Goal: Information Seeking & Learning: Learn about a topic

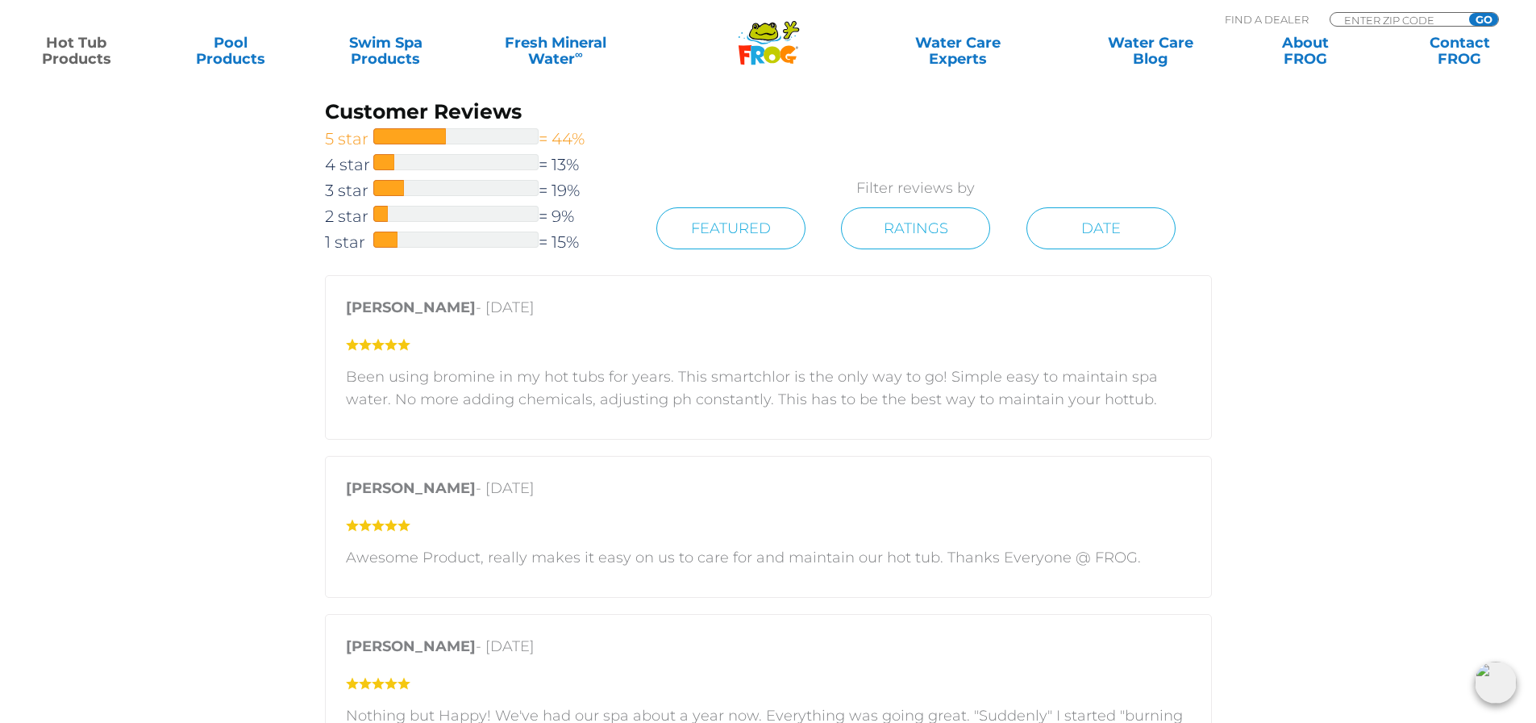
scroll to position [2742, 0]
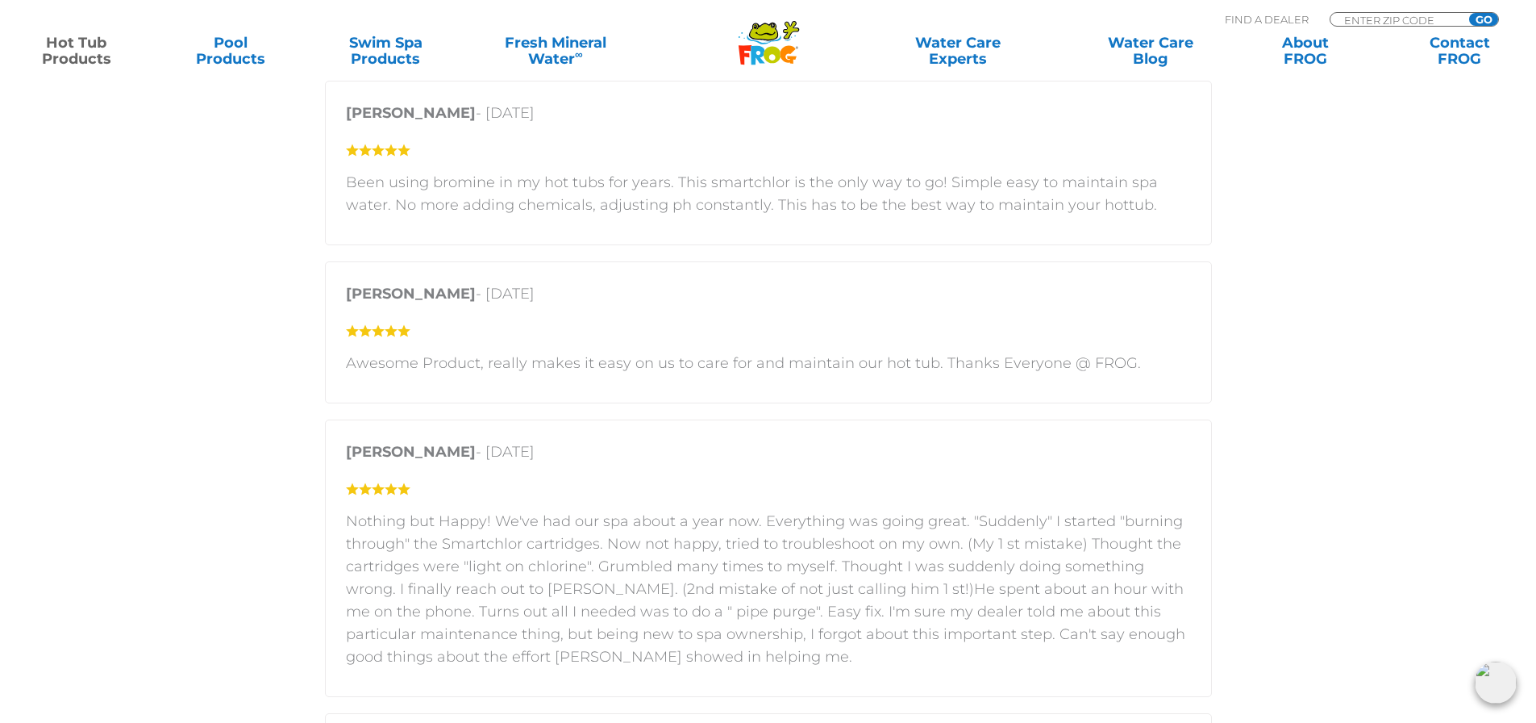
click at [90, 48] on link "Hot Tub Products" at bounding box center [76, 51] width 120 height 32
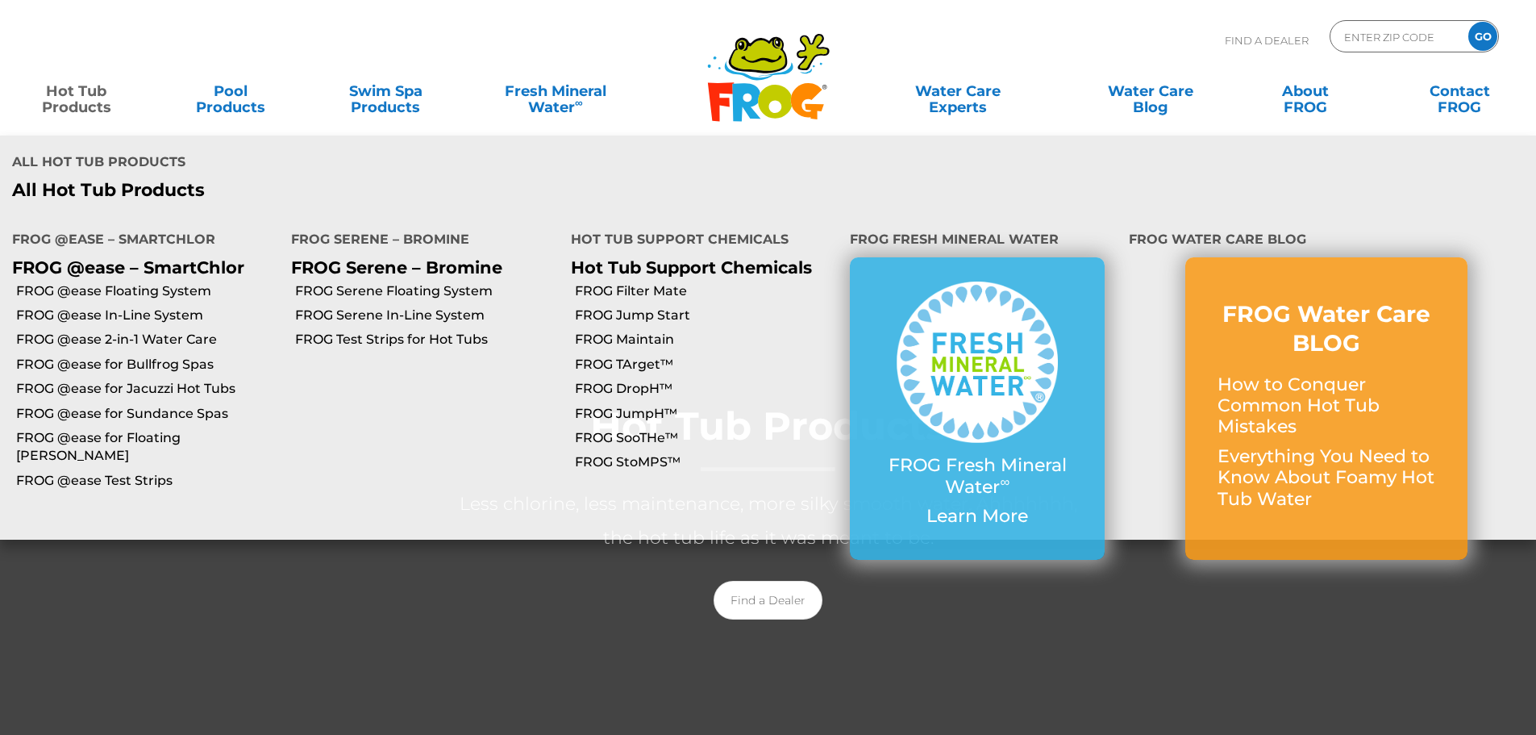
click at [393, 282] on link "FROG Serene Floating System" at bounding box center [426, 291] width 263 height 18
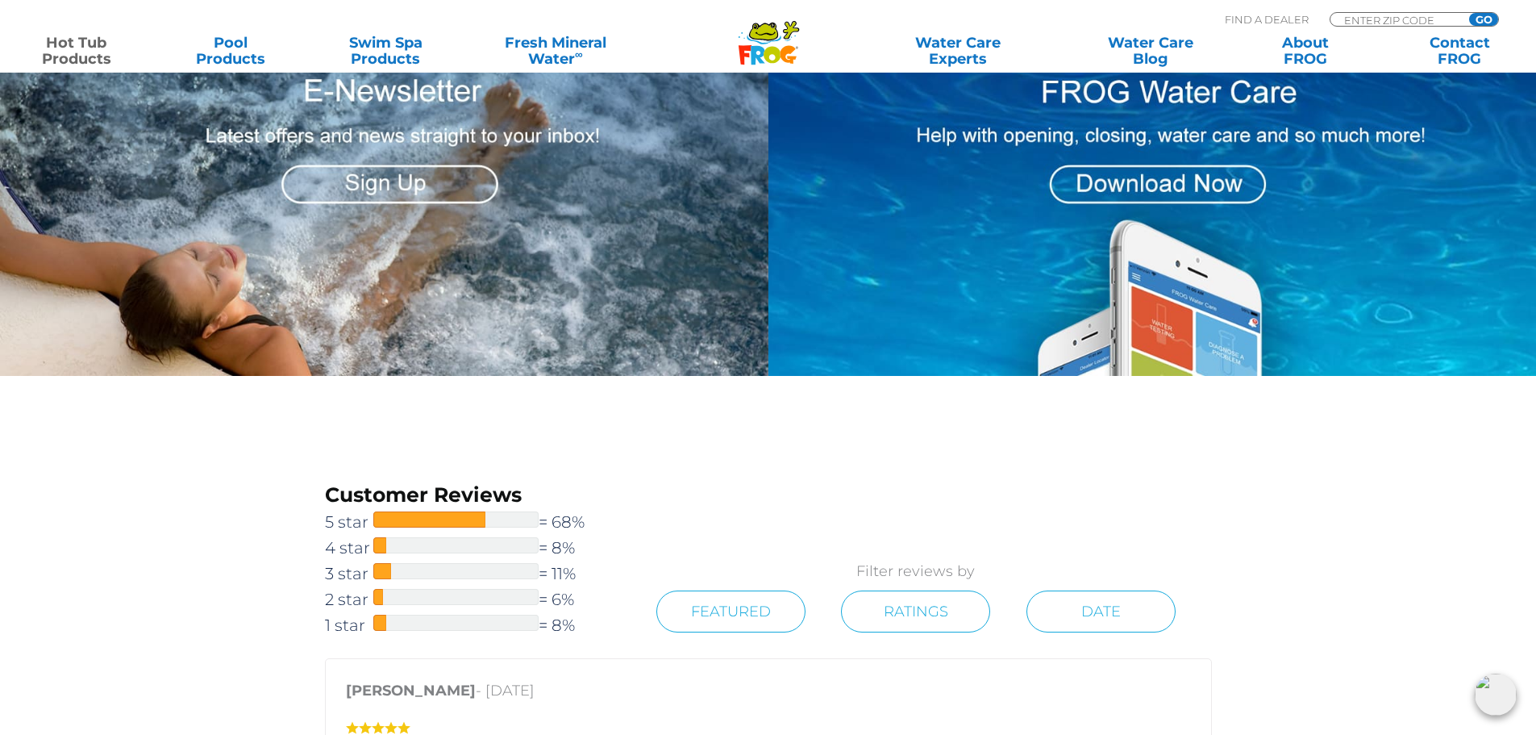
scroll to position [1615, 0]
